Goal: Task Accomplishment & Management: Manage account settings

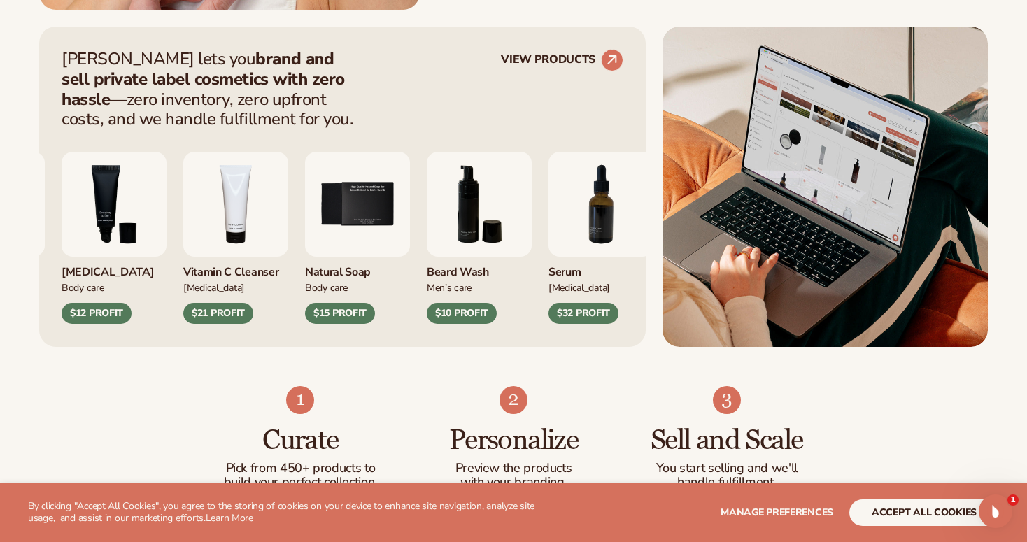
scroll to position [559, 0]
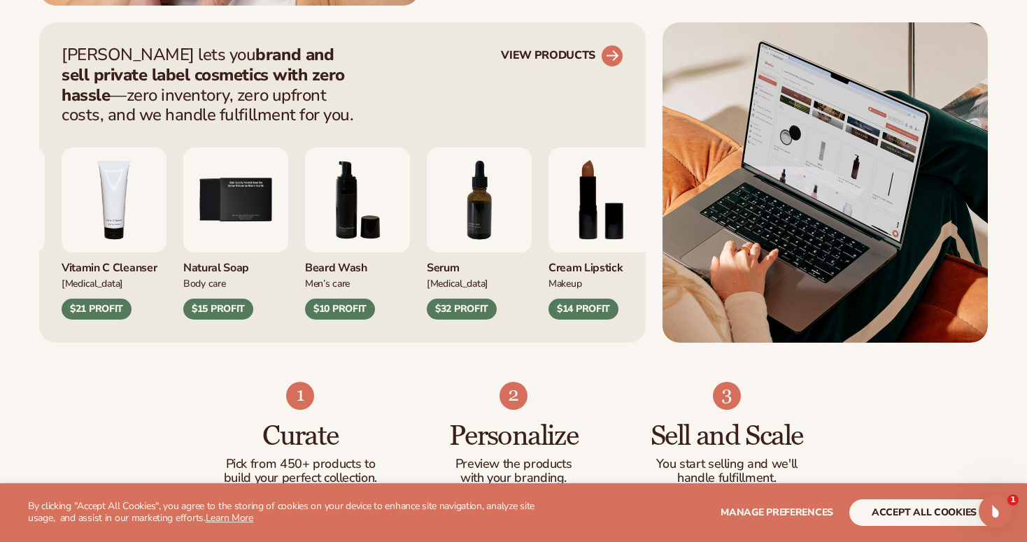
click at [616, 61] on circle at bounding box center [612, 56] width 31 height 31
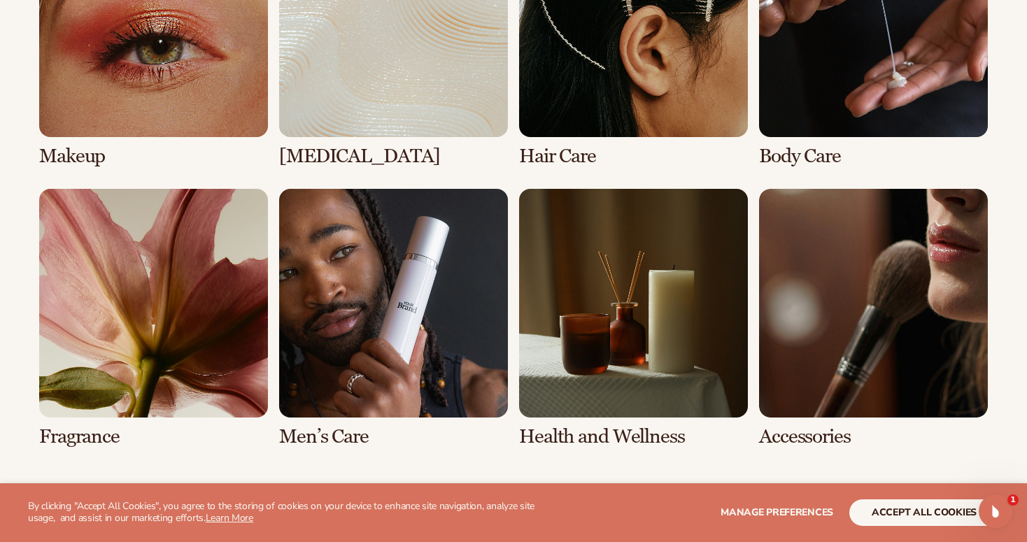
scroll to position [1163, 0]
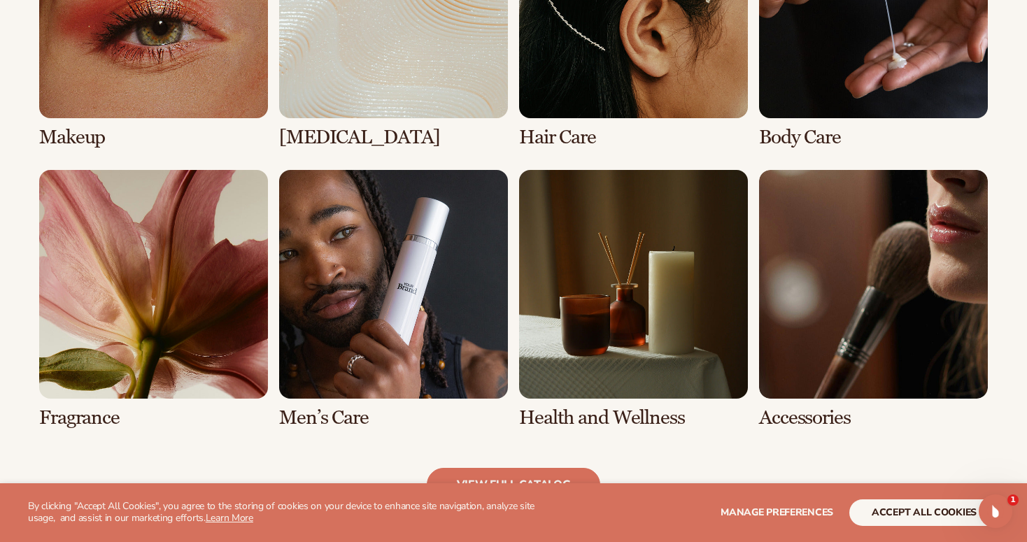
click at [608, 26] on link "3 / 8" at bounding box center [633, 18] width 229 height 259
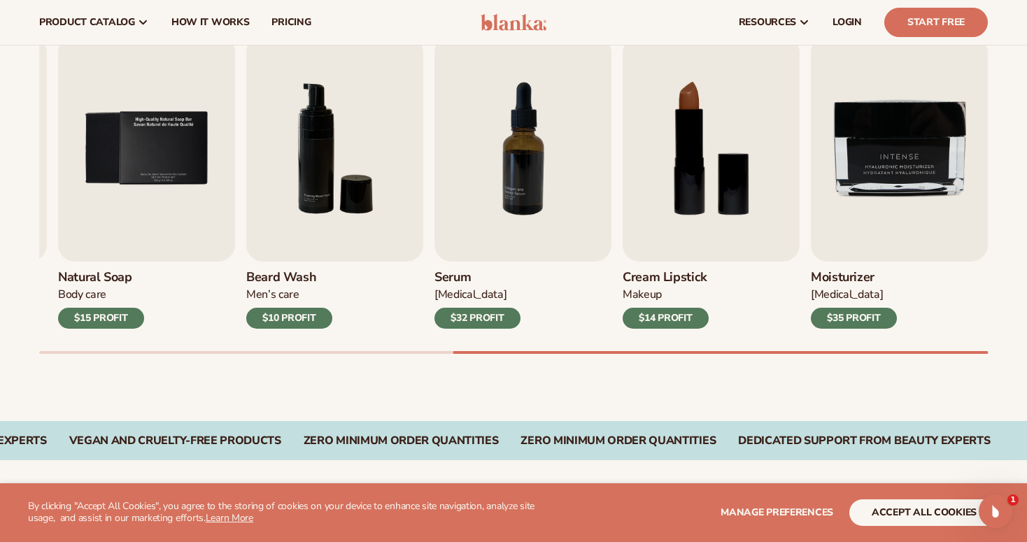
scroll to position [455, 0]
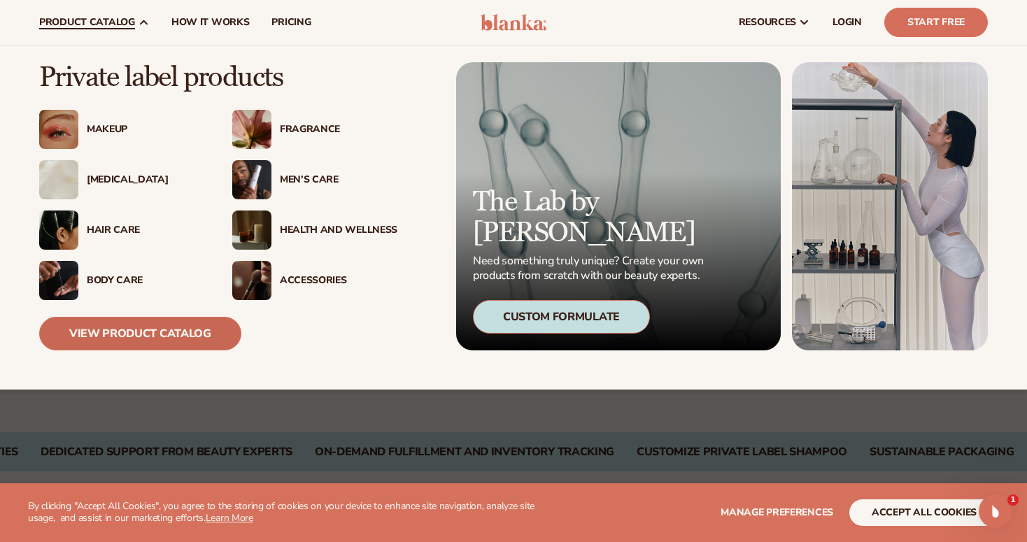
click at [74, 341] on link "View Product Catalog" at bounding box center [140, 334] width 202 height 34
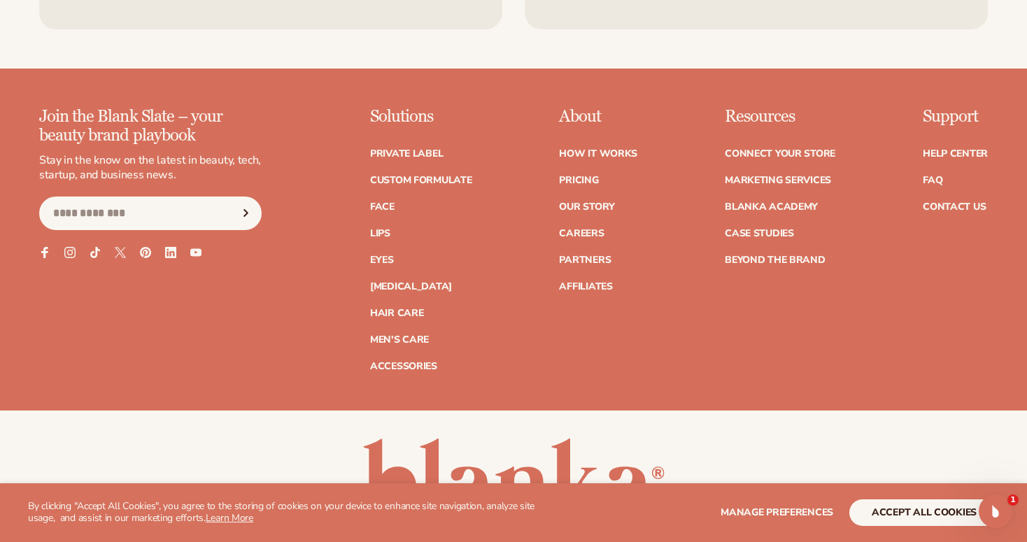
scroll to position [2469, 0]
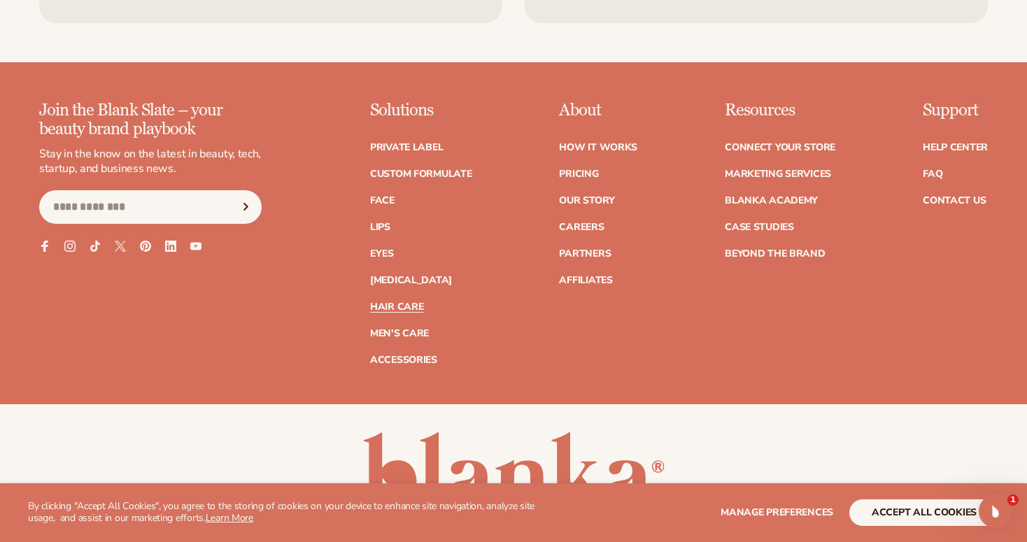
click at [384, 302] on link "Hair Care" at bounding box center [396, 307] width 53 height 10
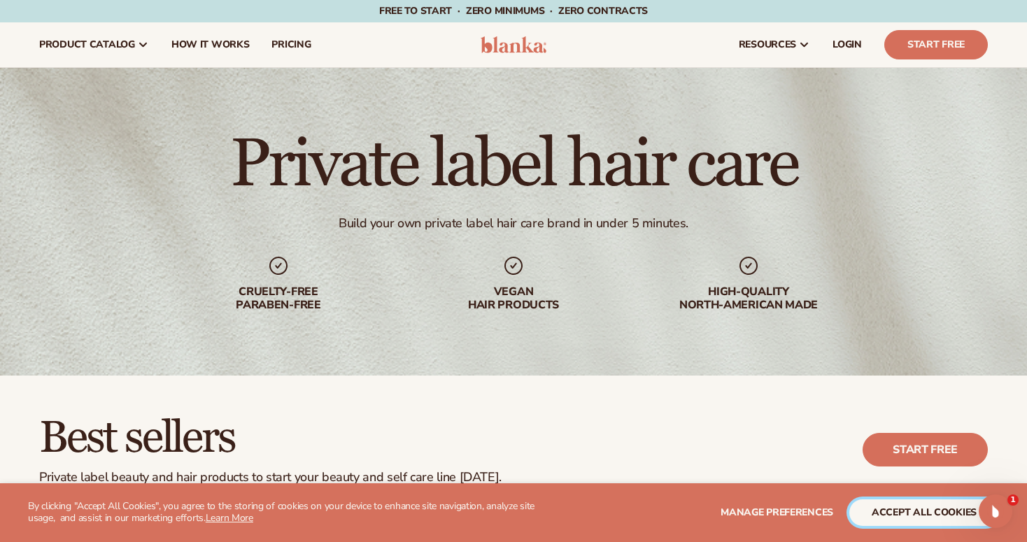
click at [929, 512] on button "accept all cookies" at bounding box center [924, 512] width 150 height 27
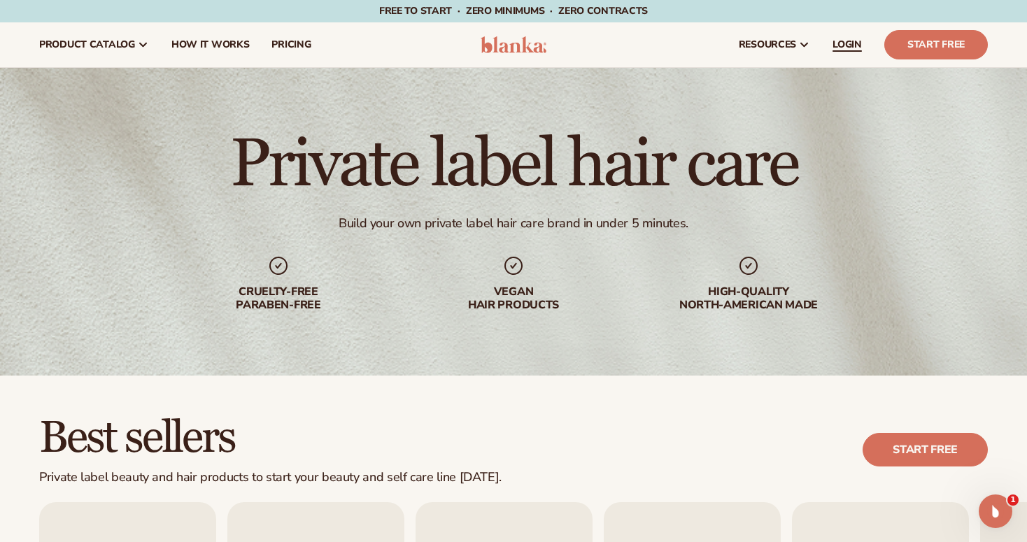
click at [855, 49] on span "LOGIN" at bounding box center [846, 44] width 29 height 11
